Goal: Task Accomplishment & Management: Manage account settings

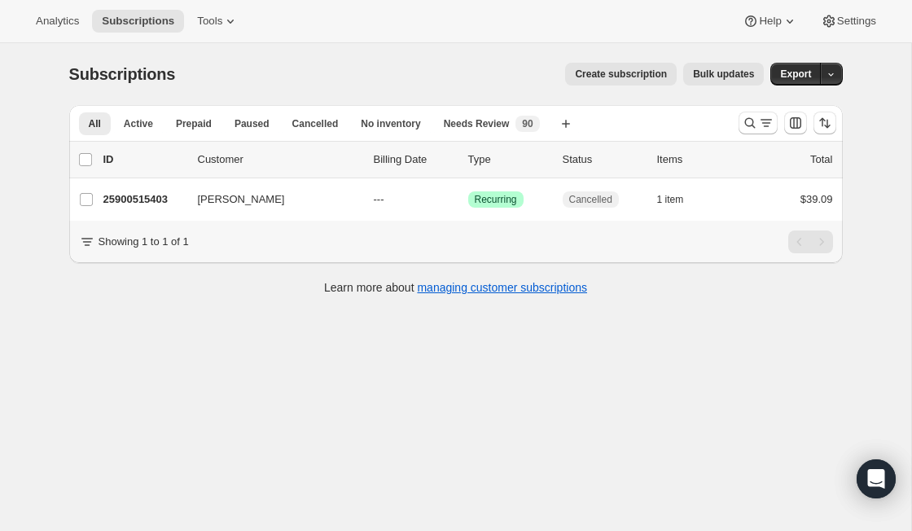
click at [758, 135] on div at bounding box center [787, 123] width 111 height 33
click at [753, 131] on button "Search and filter results" at bounding box center [758, 123] width 39 height 23
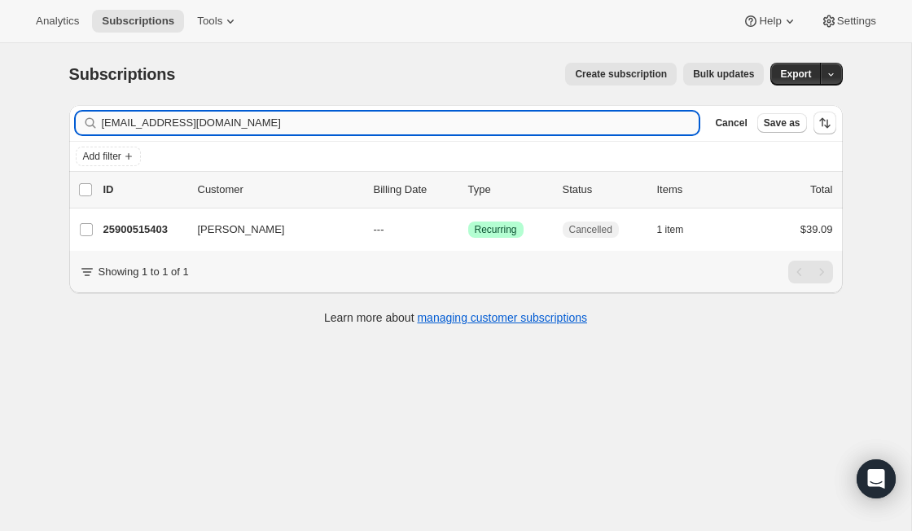
click at [303, 128] on input "[EMAIL_ADDRESS][DOMAIN_NAME]" at bounding box center [401, 123] width 598 height 23
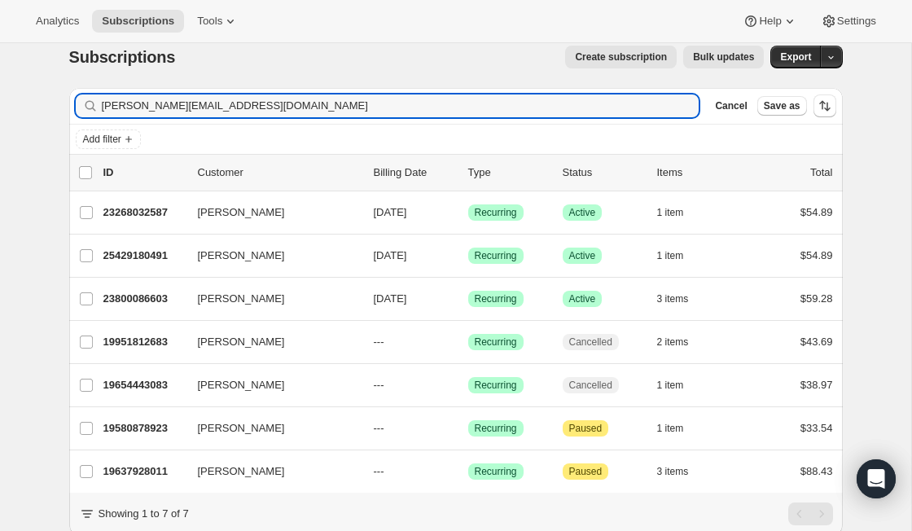
scroll to position [22, 0]
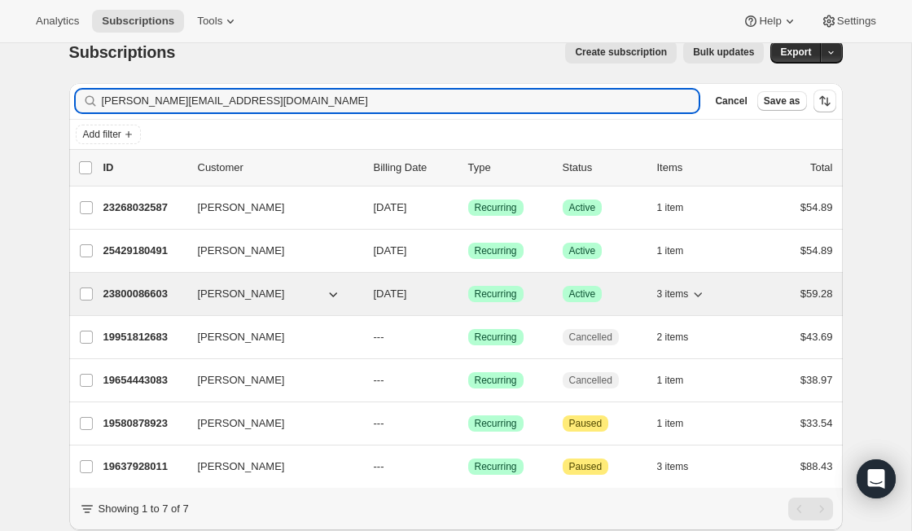
type input "[PERSON_NAME][EMAIL_ADDRESS][DOMAIN_NAME]"
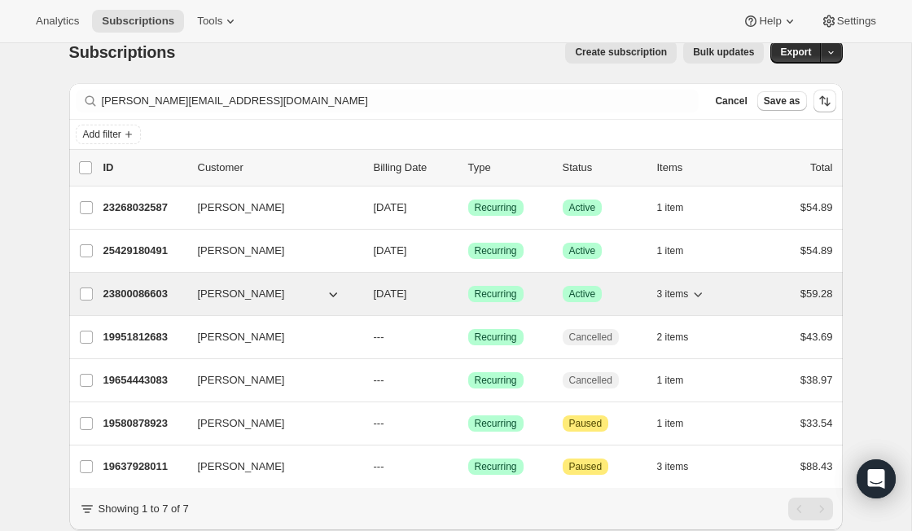
click at [135, 292] on p "23800086603" at bounding box center [143, 294] width 81 height 16
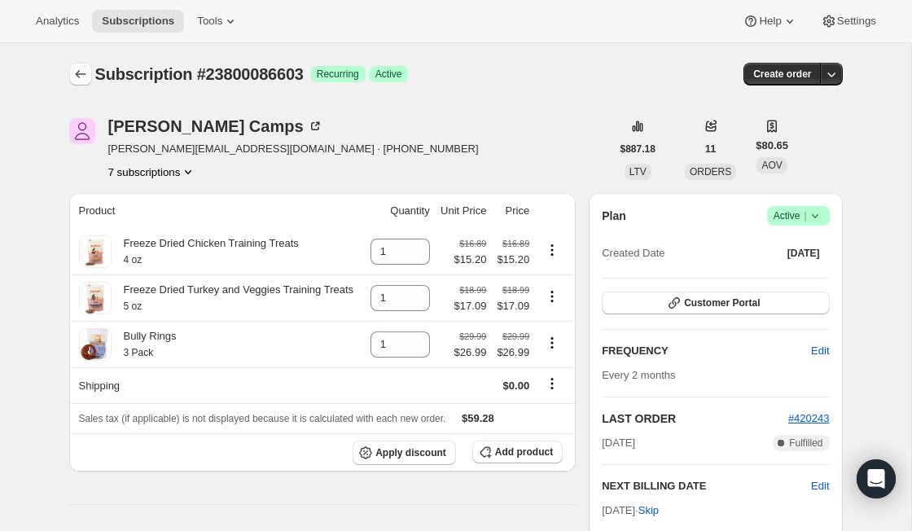
click at [72, 68] on icon "Subscriptions" at bounding box center [80, 74] width 16 height 16
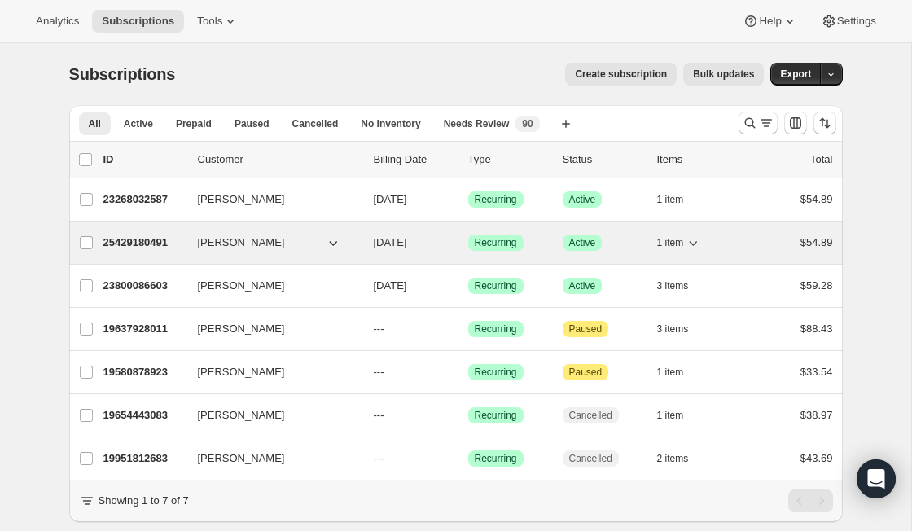
click at [141, 241] on p "25429180491" at bounding box center [143, 243] width 81 height 16
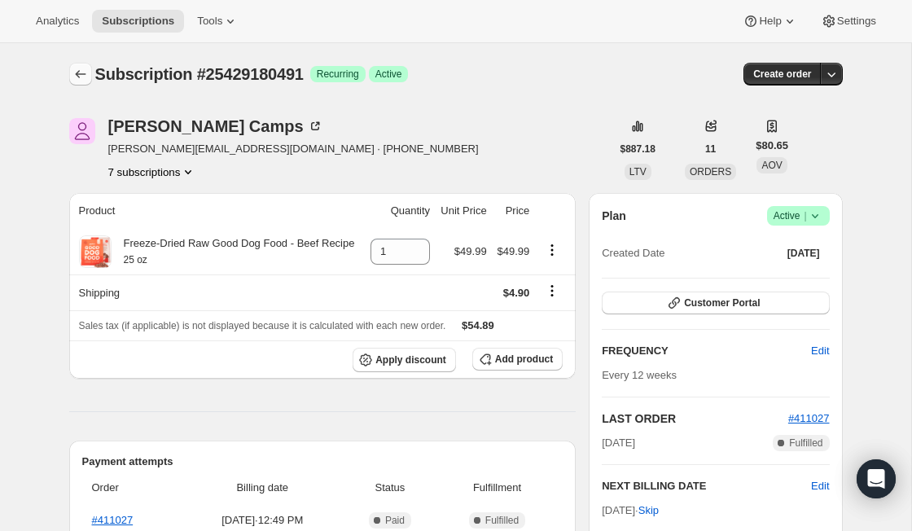
click at [81, 77] on icon "Subscriptions" at bounding box center [80, 74] width 16 height 16
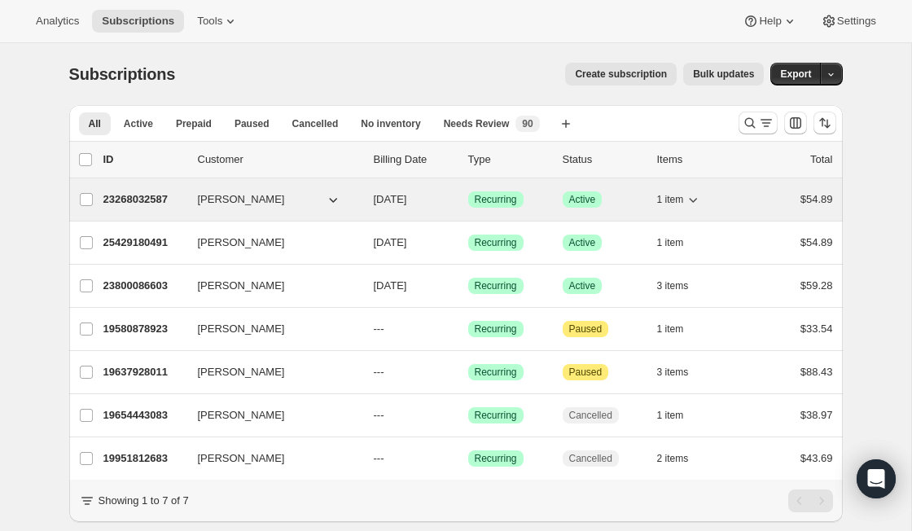
click at [134, 198] on p "23268032587" at bounding box center [143, 199] width 81 height 16
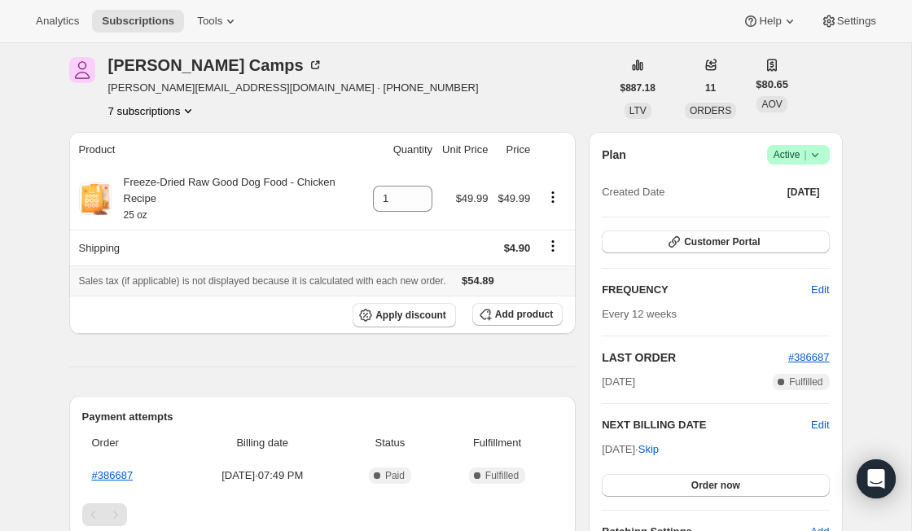
scroll to position [96, 0]
